Goal: Information Seeking & Learning: Understand process/instructions

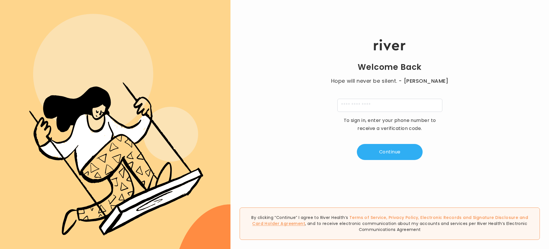
click at [305, 221] on link "Card Holder Agreement" at bounding box center [278, 224] width 53 height 6
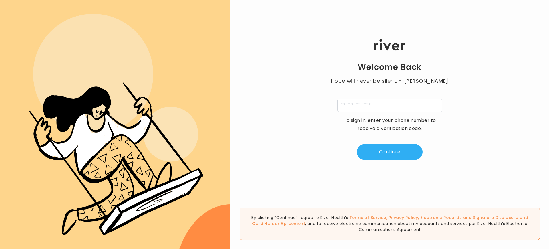
click at [305, 221] on link "Card Holder Agreement" at bounding box center [278, 224] width 53 height 6
